Goal: Information Seeking & Learning: Compare options

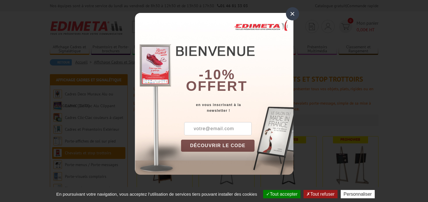
click at [291, 14] on div "×" at bounding box center [292, 13] width 13 height 13
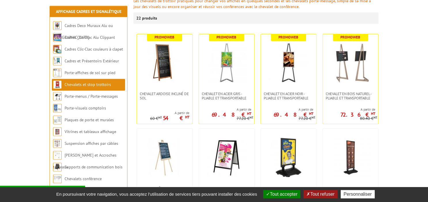
scroll to position [107, 0]
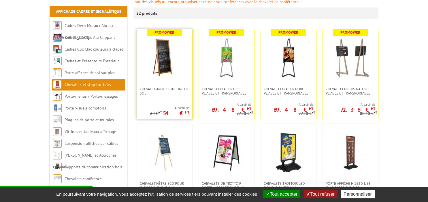
click at [164, 60] on img at bounding box center [164, 58] width 40 height 40
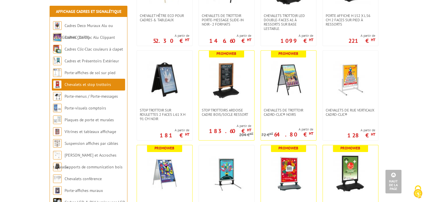
scroll to position [277, 0]
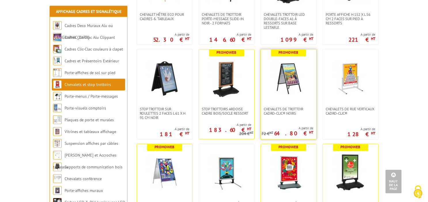
click at [289, 66] on img at bounding box center [288, 78] width 40 height 40
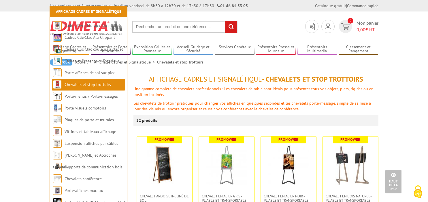
scroll to position [277, 0]
